Goal: Obtain resource: Download file/media

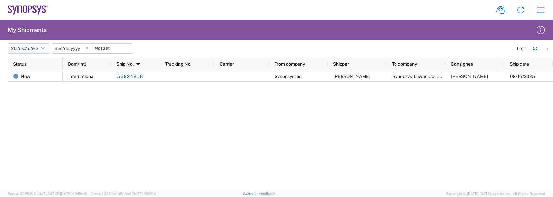
click at [27, 49] on button "Status: Active" at bounding box center [29, 48] width 42 height 10
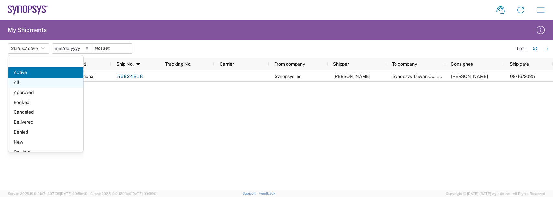
click at [19, 83] on span "All" at bounding box center [45, 83] width 75 height 10
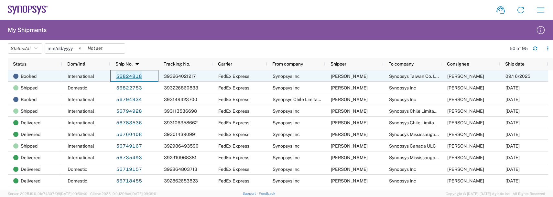
click at [123, 78] on link "56824818" at bounding box center [129, 77] width 27 height 10
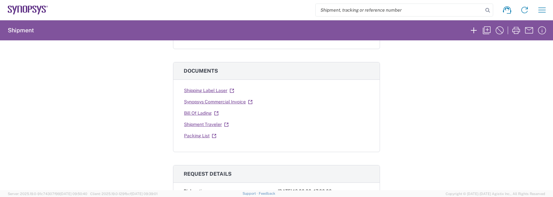
scroll to position [97, 0]
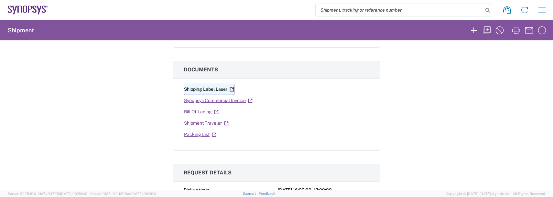
click at [211, 91] on link "Shipping Label Laser" at bounding box center [209, 89] width 51 height 11
click at [221, 102] on link "Synopsys Commercial Invoice" at bounding box center [218, 100] width 69 height 11
click at [194, 113] on link "Bill Of Lading" at bounding box center [201, 111] width 35 height 11
drag, startPoint x: 201, startPoint y: 124, endPoint x: 136, endPoint y: 67, distance: 86.2
click at [201, 124] on link "Shipment Traveler" at bounding box center [206, 123] width 45 height 11
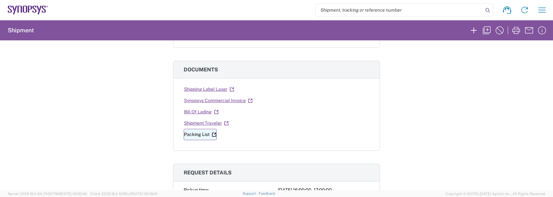
click at [203, 137] on link "Packing List" at bounding box center [200, 134] width 33 height 11
